Goal: Information Seeking & Learning: Learn about a topic

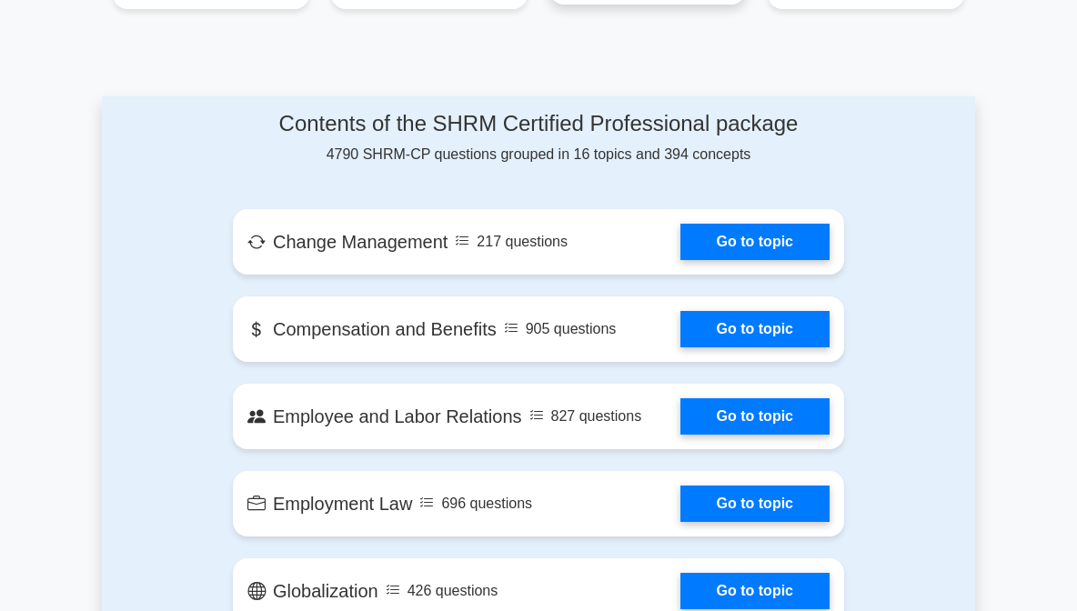
scroll to position [910, 0]
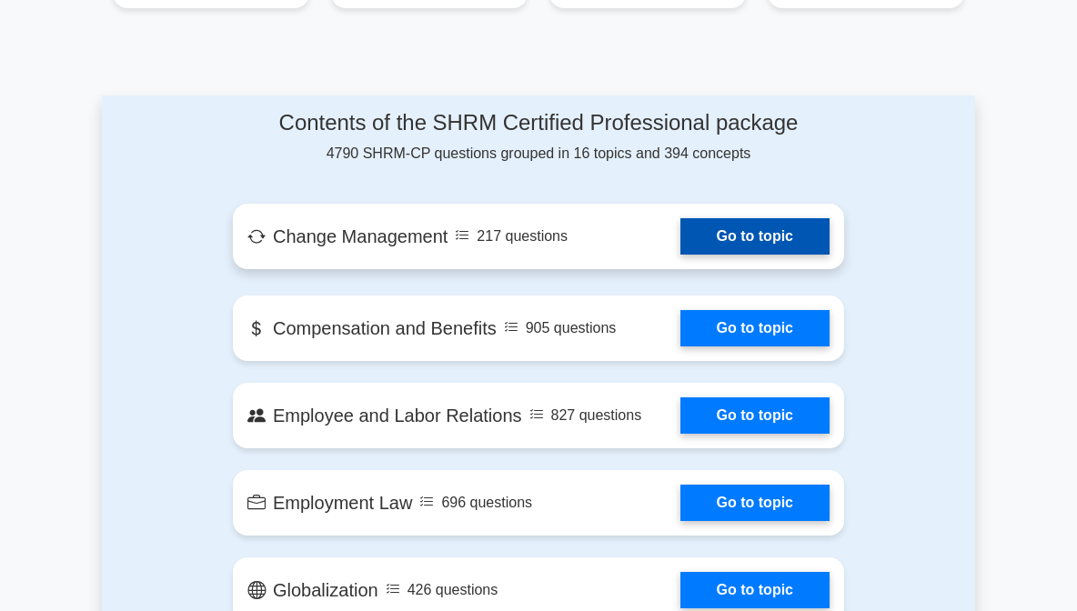
click at [696, 242] on link "Go to topic" at bounding box center [754, 236] width 149 height 36
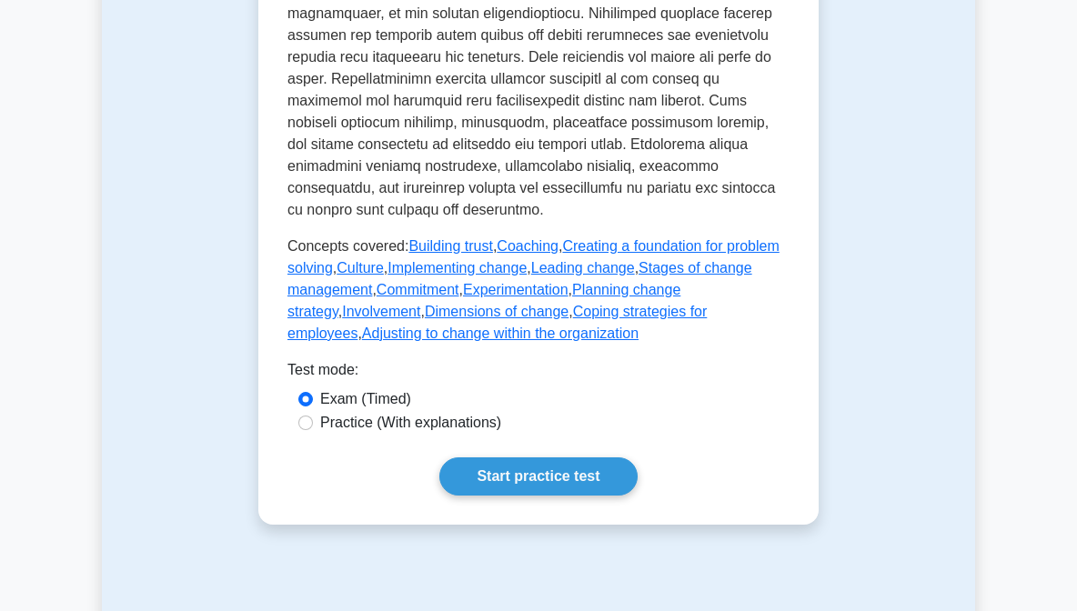
scroll to position [1064, 0]
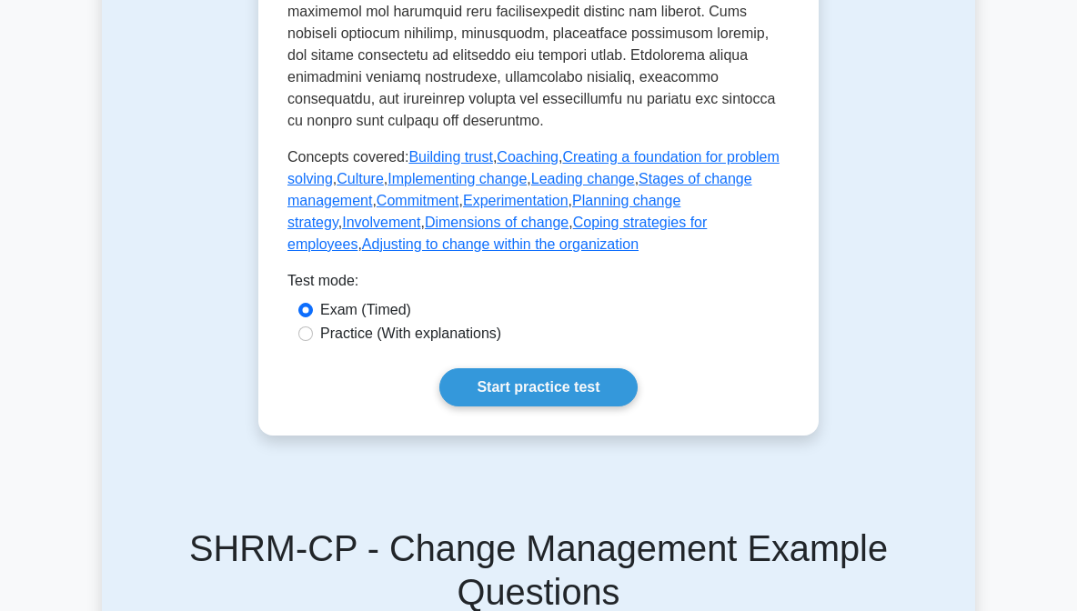
click at [310, 334] on input "Practice (With explanations)" at bounding box center [305, 334] width 15 height 15
radio input "true"
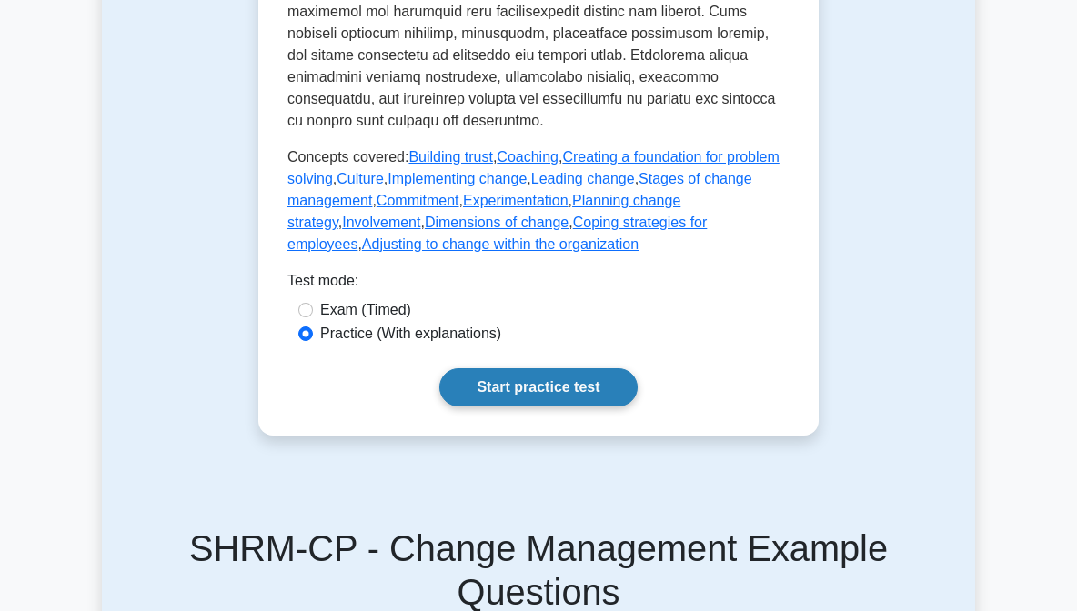
click at [555, 385] on link "Start practice test" at bounding box center [537, 387] width 197 height 38
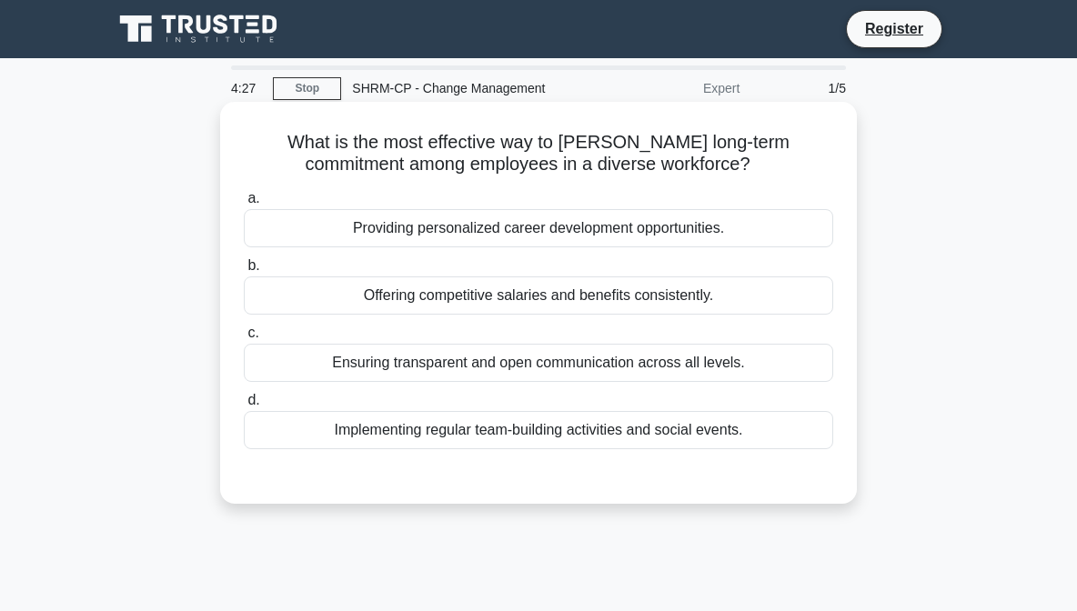
click at [535, 300] on div "Offering competitive salaries and benefits consistently." at bounding box center [538, 296] width 589 height 38
click at [244, 272] on input "b. Offering competitive salaries and benefits consistently." at bounding box center [244, 266] width 0 height 12
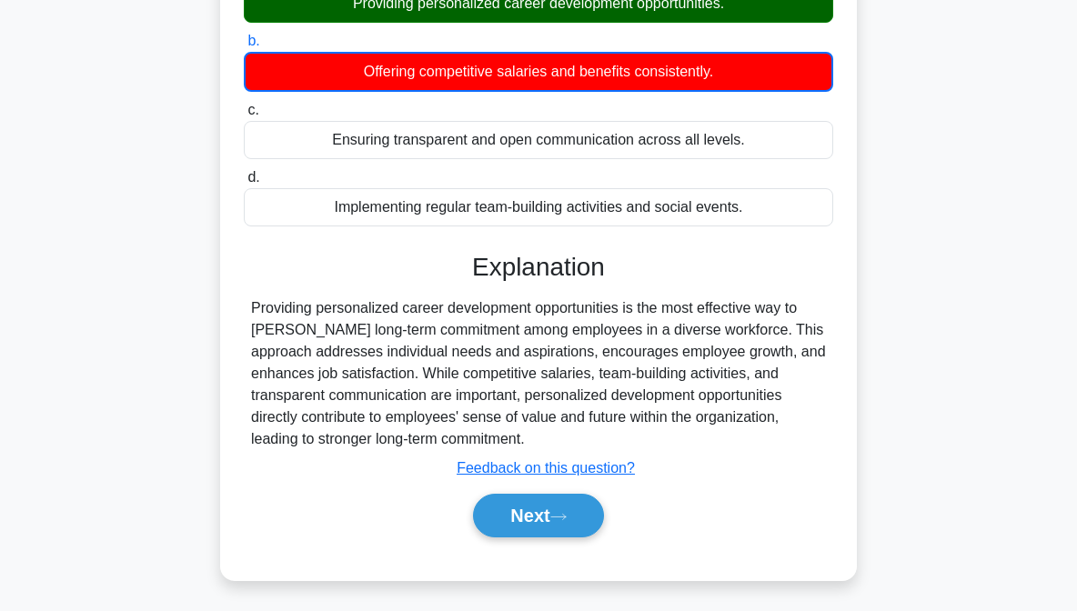
scroll to position [220, 0]
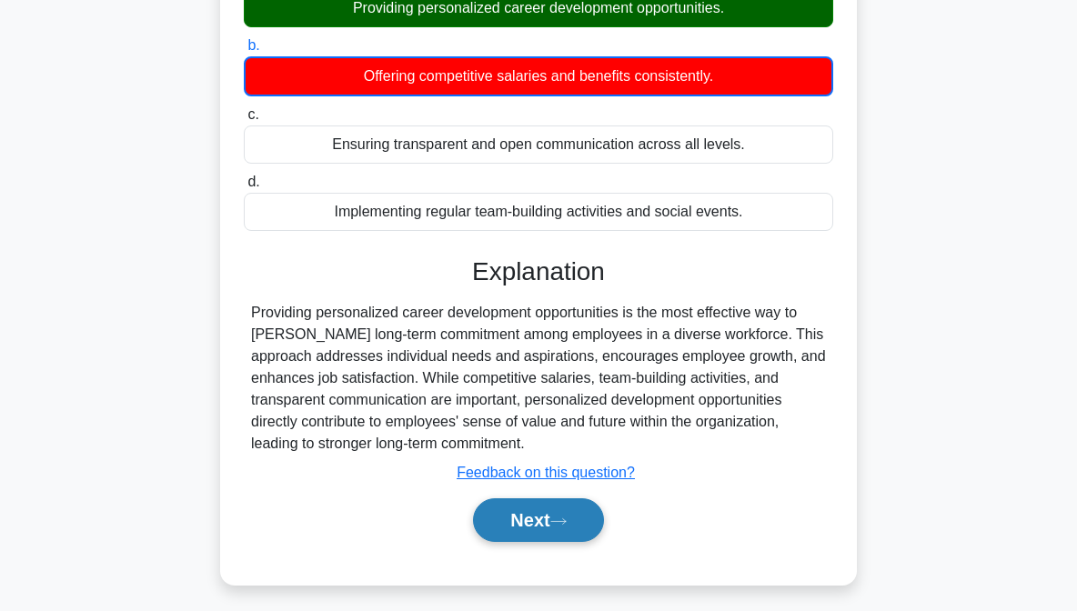
click at [518, 513] on button "Next" at bounding box center [538, 520] width 130 height 44
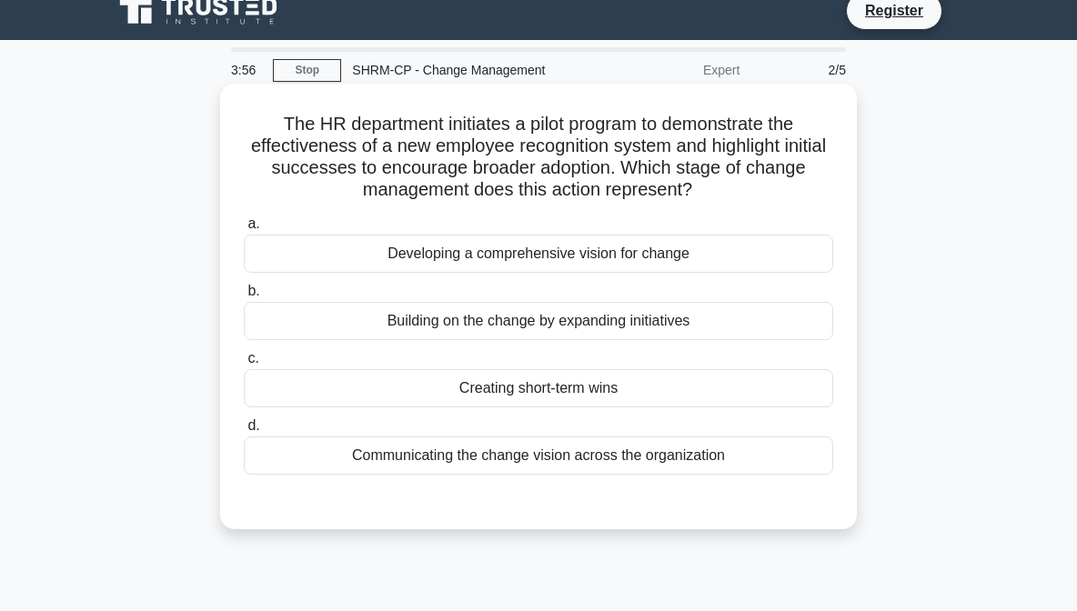
scroll to position [18, 0]
click at [520, 323] on div "Building on the change by expanding initiatives" at bounding box center [538, 321] width 589 height 38
click at [244, 297] on input "b. Building on the change by expanding initiatives" at bounding box center [244, 292] width 0 height 12
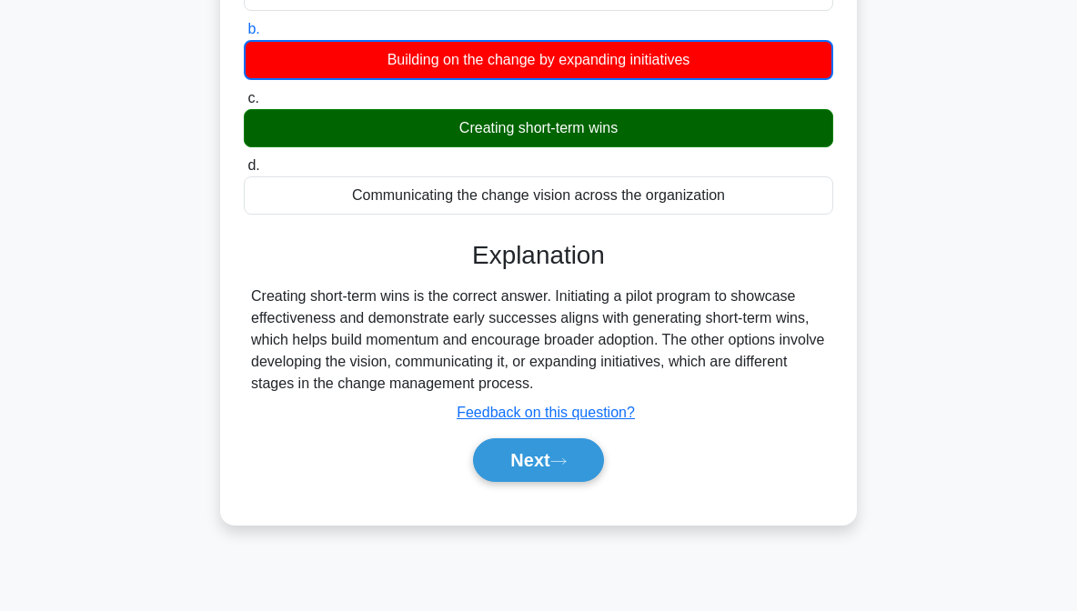
scroll to position [287, 0]
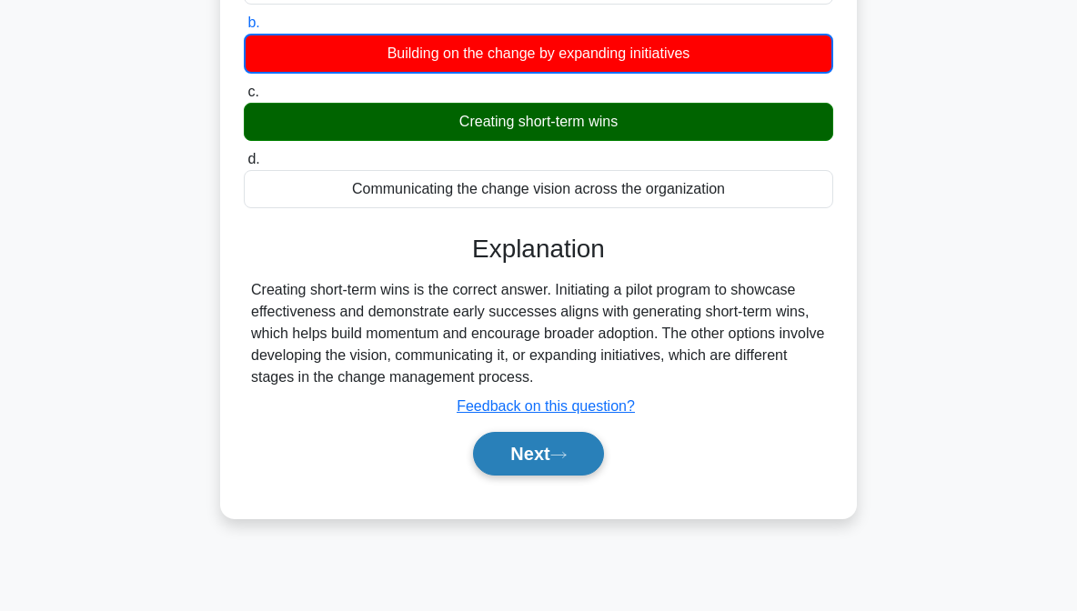
click at [515, 453] on button "Next" at bounding box center [538, 454] width 130 height 44
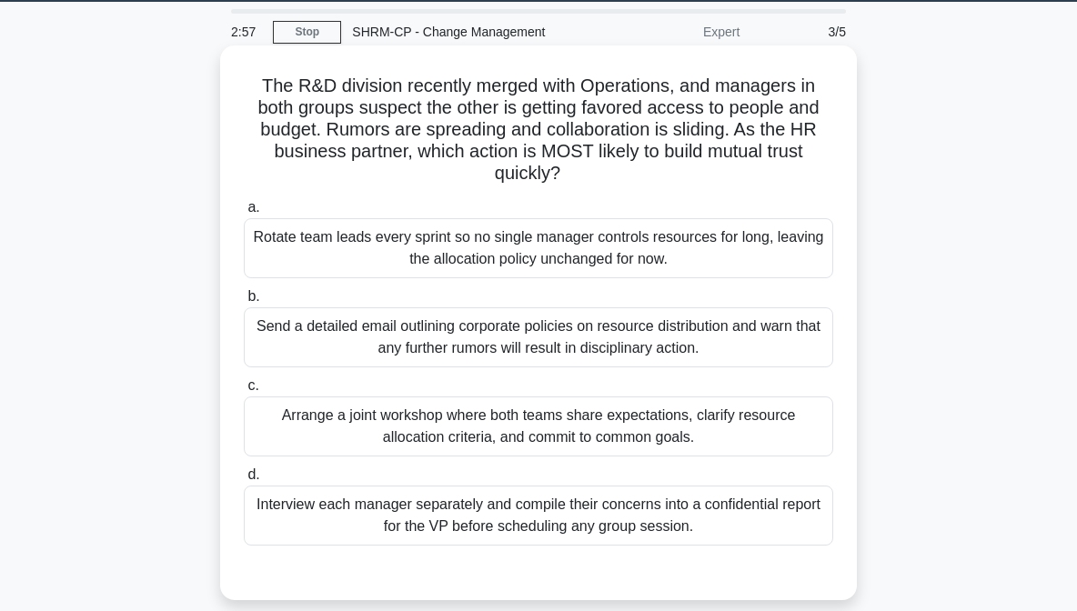
scroll to position [58, 0]
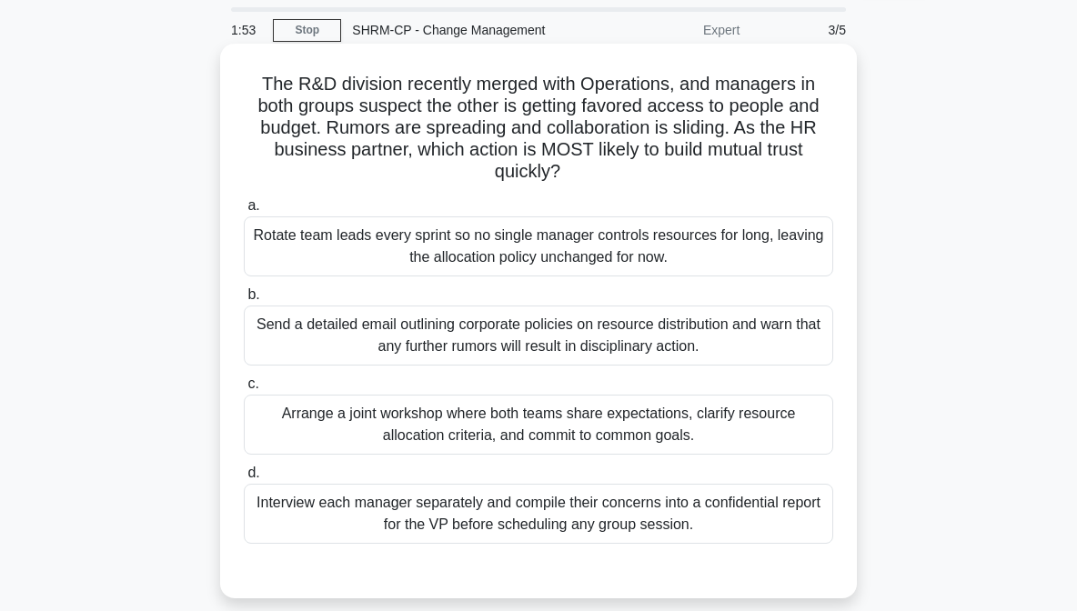
click at [509, 408] on div "Arrange a joint workshop where both teams share expectations, clarify resource …" at bounding box center [538, 425] width 589 height 60
click at [244, 390] on input "c. Arrange a joint workshop where both teams share expectations, clarify resour…" at bounding box center [244, 384] width 0 height 12
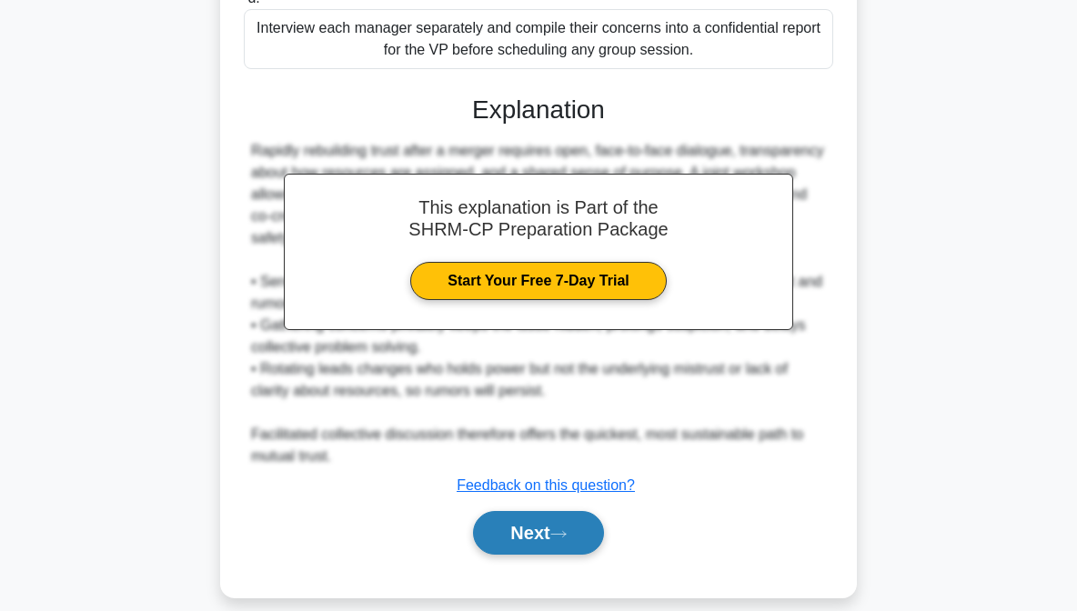
scroll to position [532, 0]
click at [498, 512] on button "Next" at bounding box center [538, 534] width 130 height 44
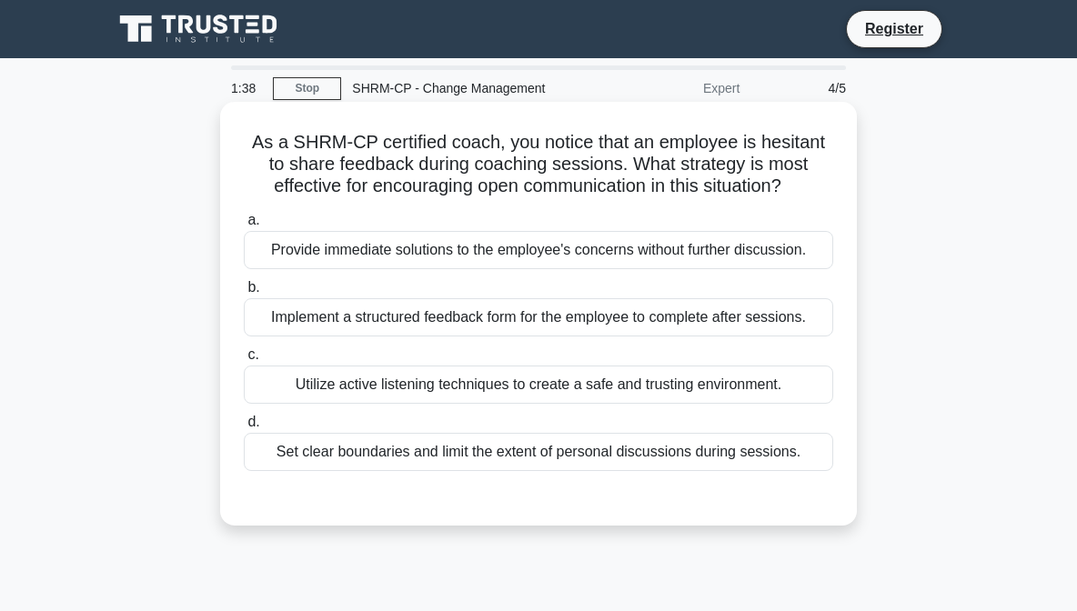
scroll to position [0, 0]
click at [434, 388] on div "Utilize active listening techniques to create a safe and trusting environment." at bounding box center [538, 385] width 589 height 38
click at [244, 361] on input "c. Utilize active listening techniques to create a safe and trusting environmen…" at bounding box center [244, 355] width 0 height 12
